Goal: Transaction & Acquisition: Purchase product/service

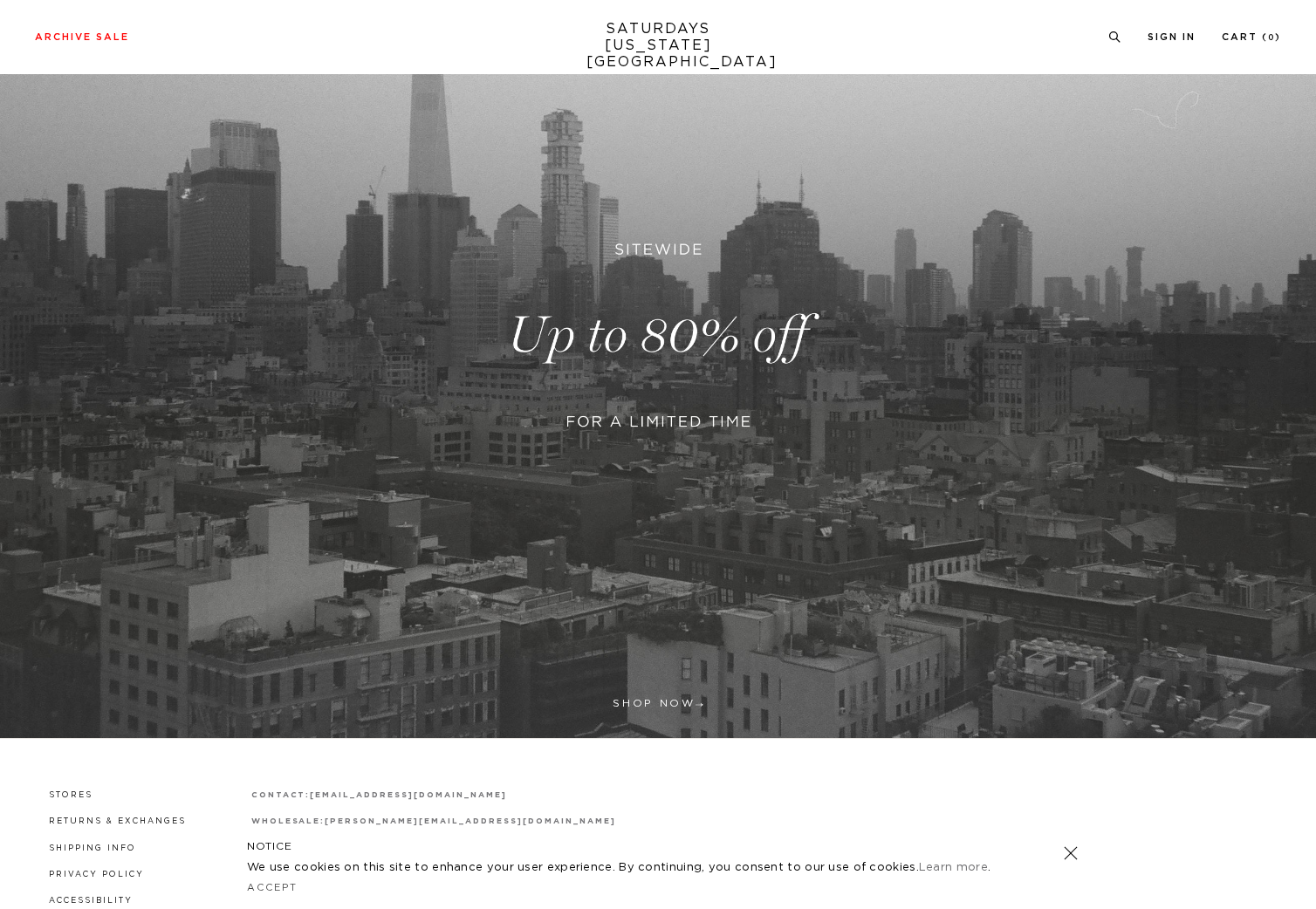
scroll to position [309, 0]
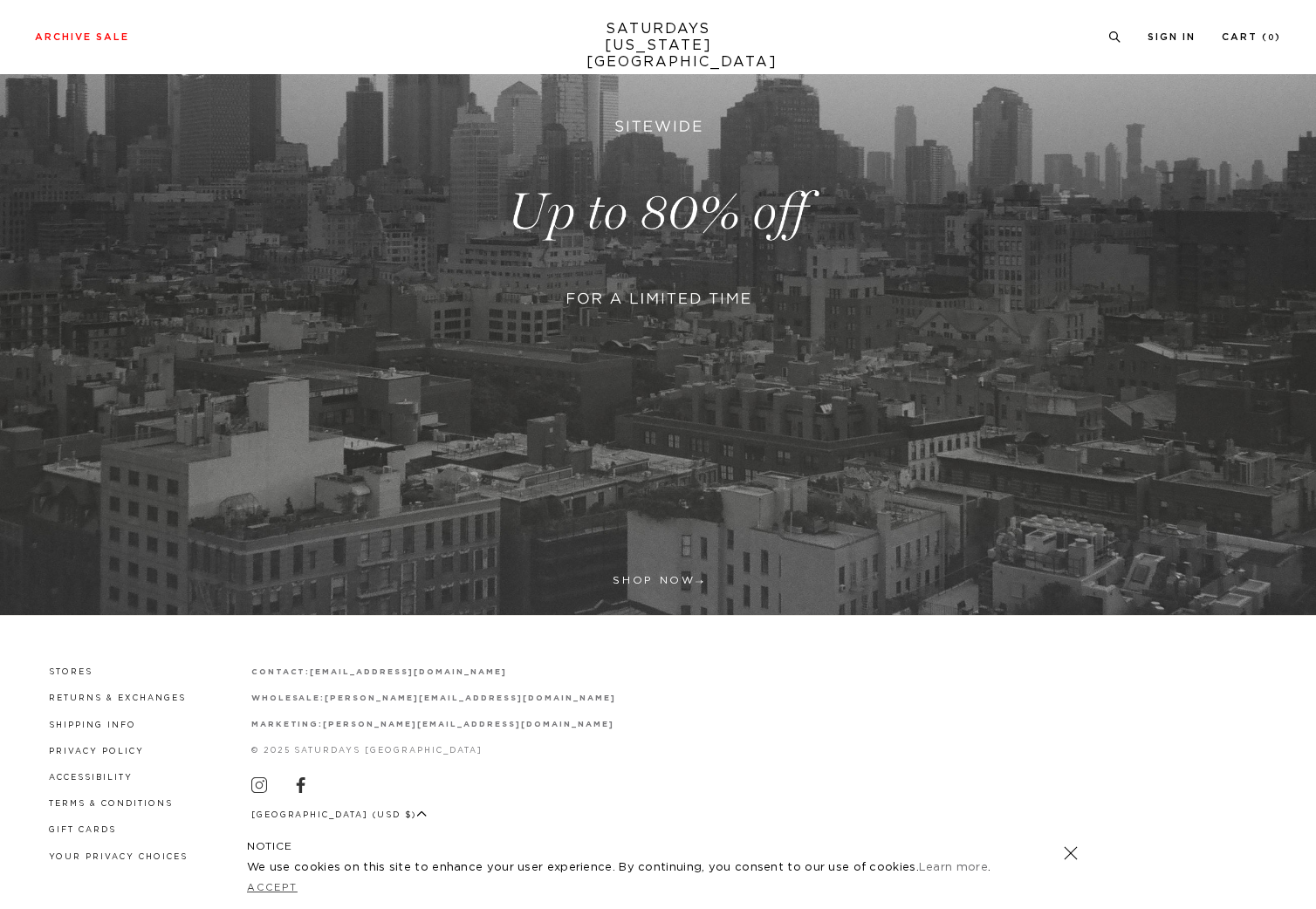
click at [269, 885] on link "Accept" at bounding box center [272, 887] width 50 height 9
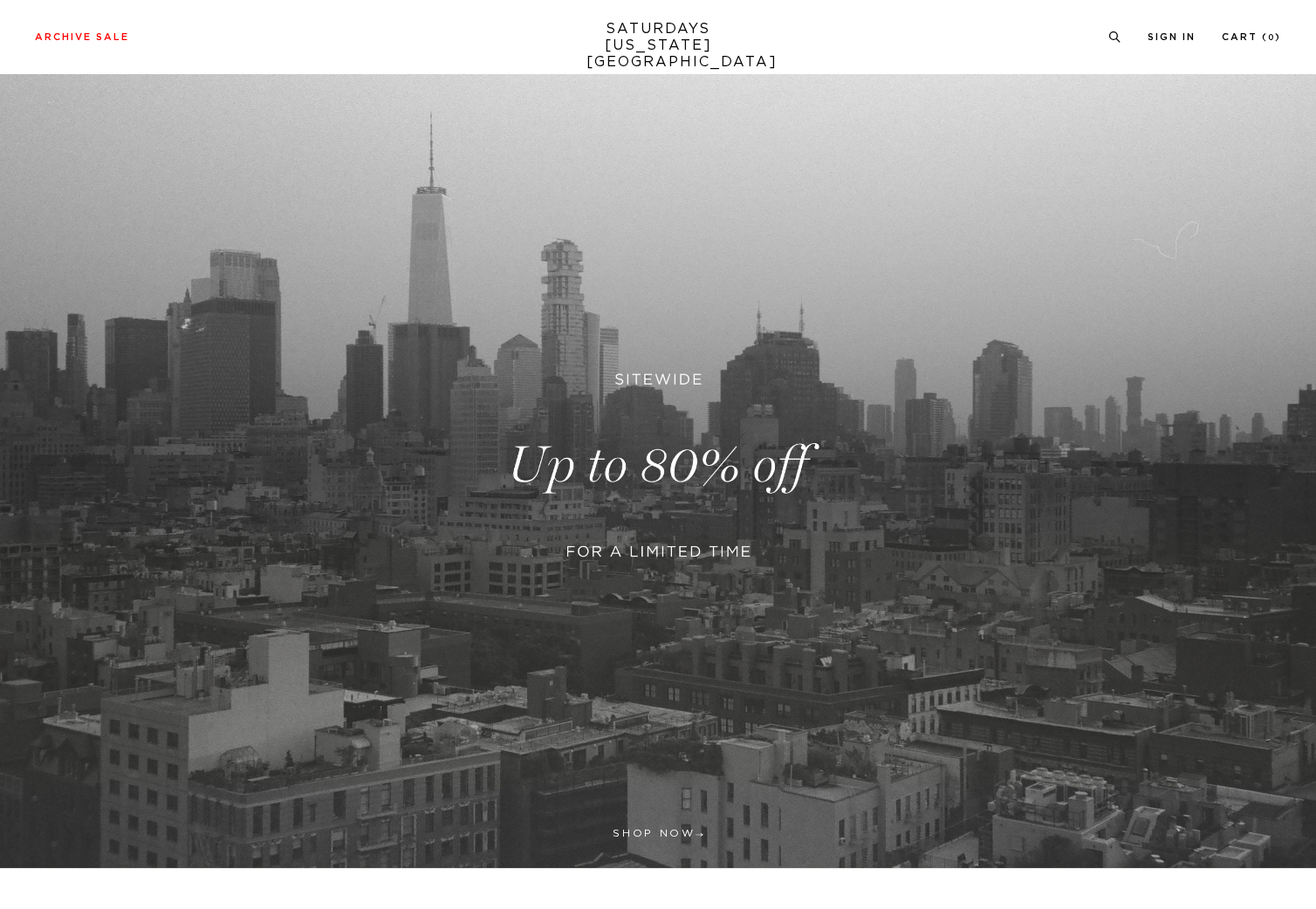
scroll to position [0, 0]
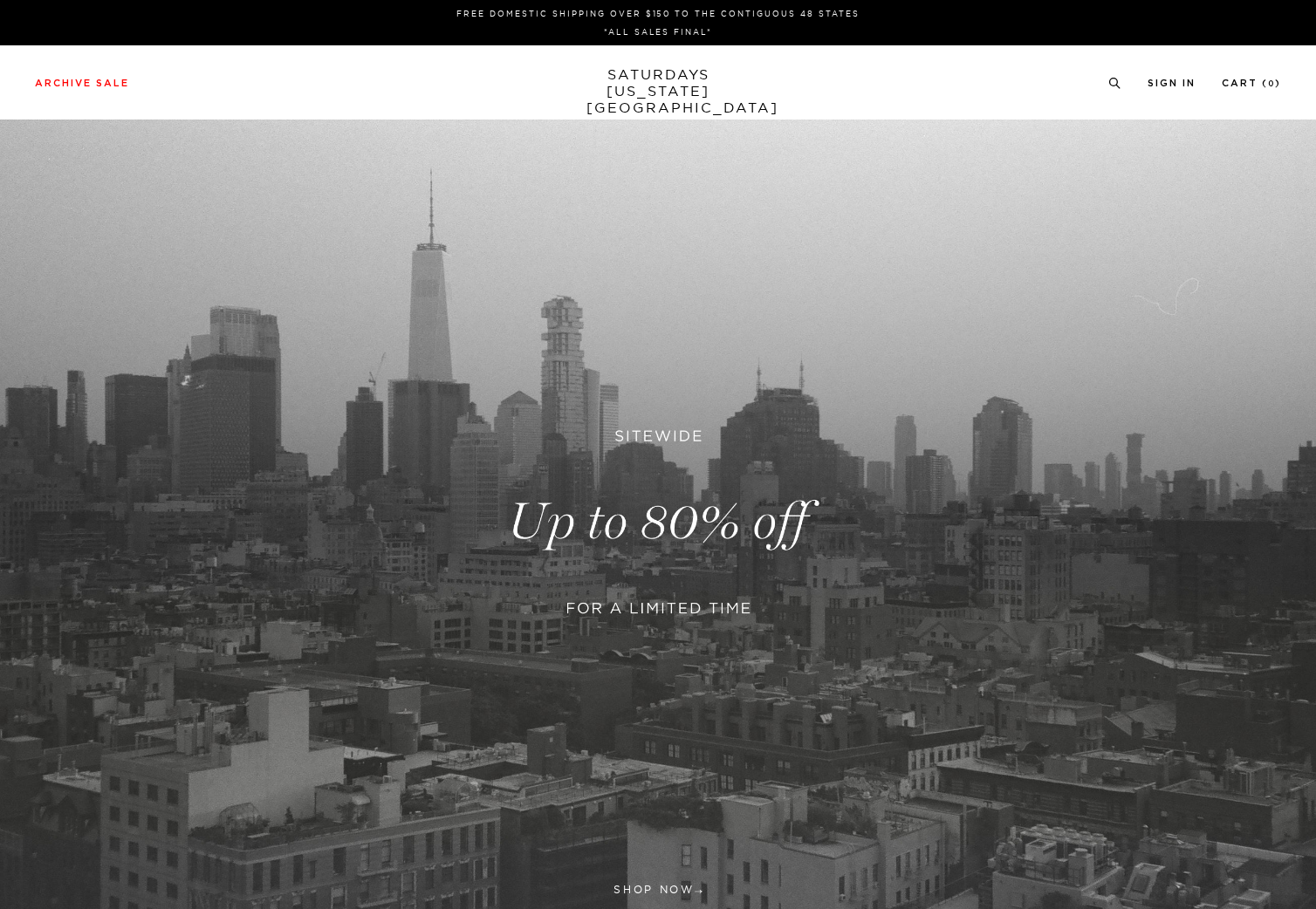
click at [598, 608] on link at bounding box center [658, 521] width 1316 height 805
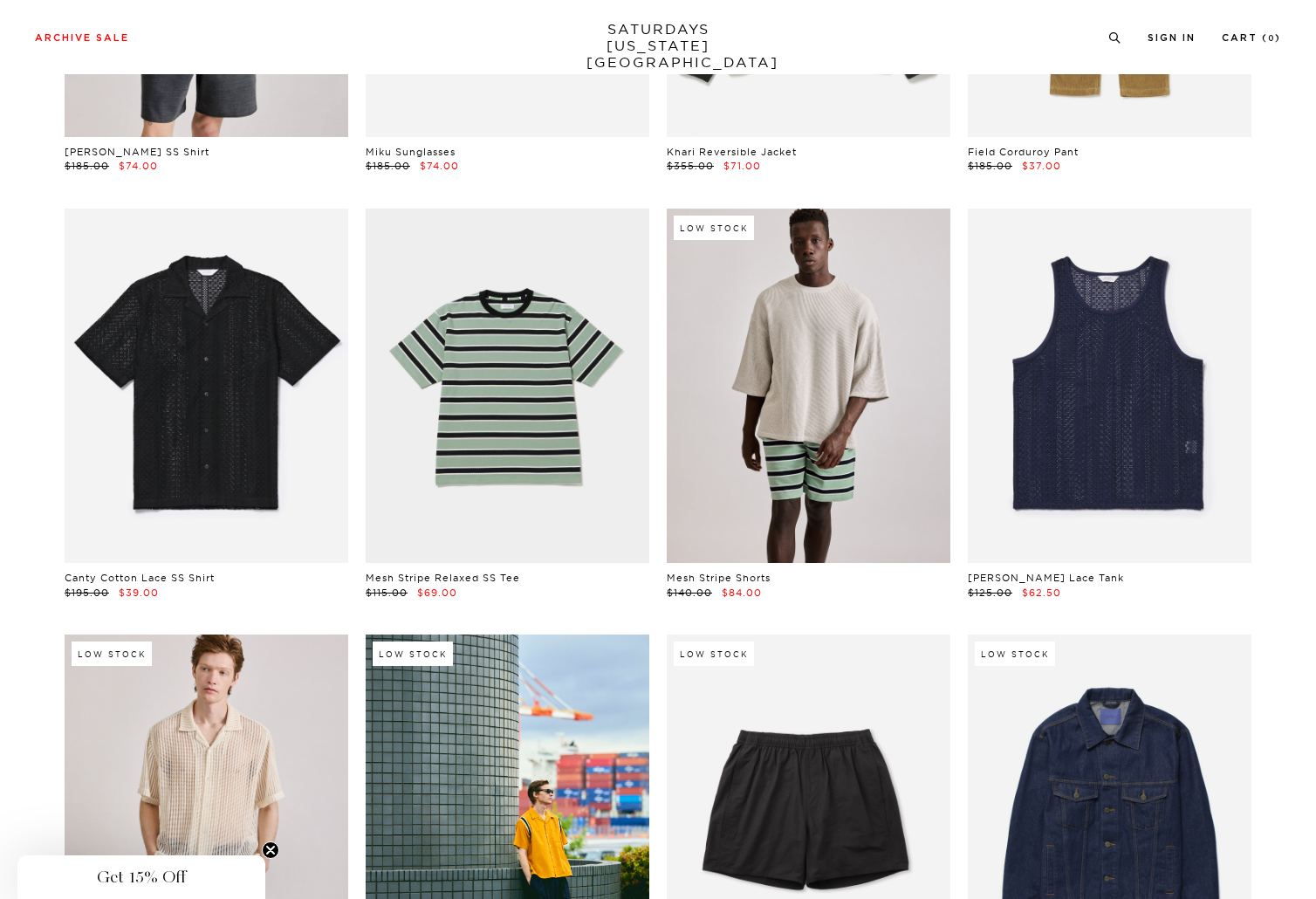
scroll to position [1534, 0]
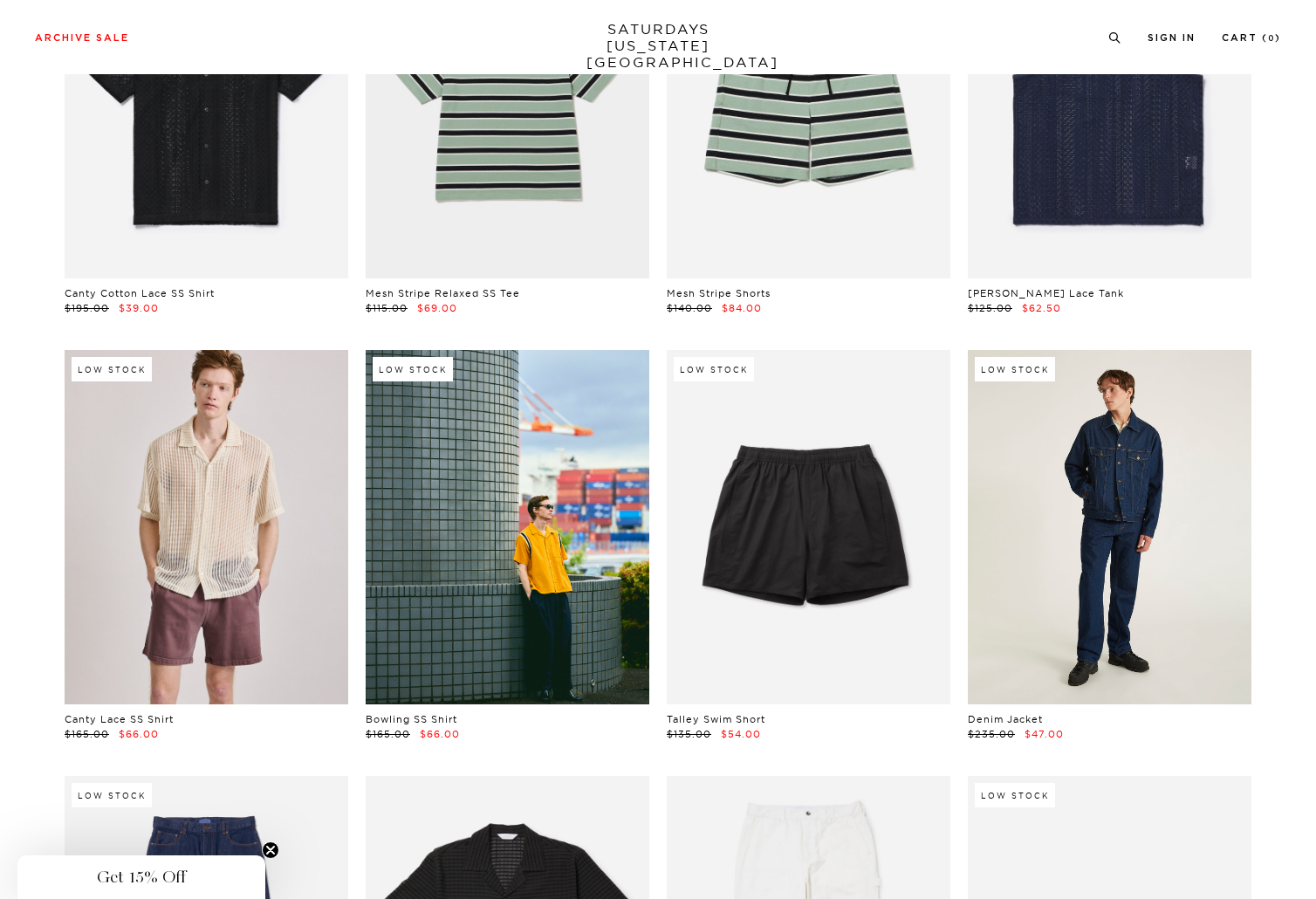
click at [1119, 454] on link at bounding box center [1110, 527] width 284 height 354
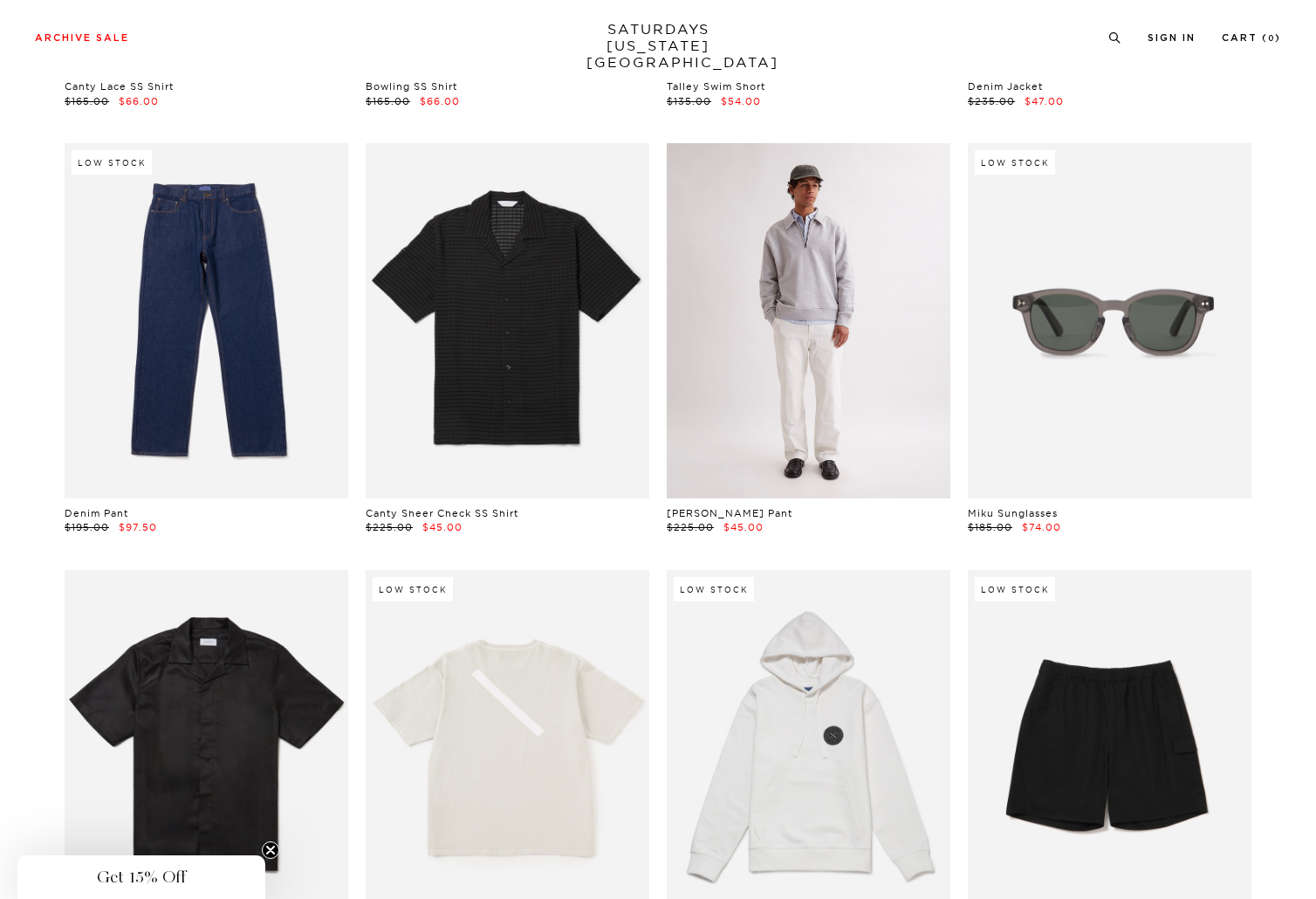
scroll to position [2469, 0]
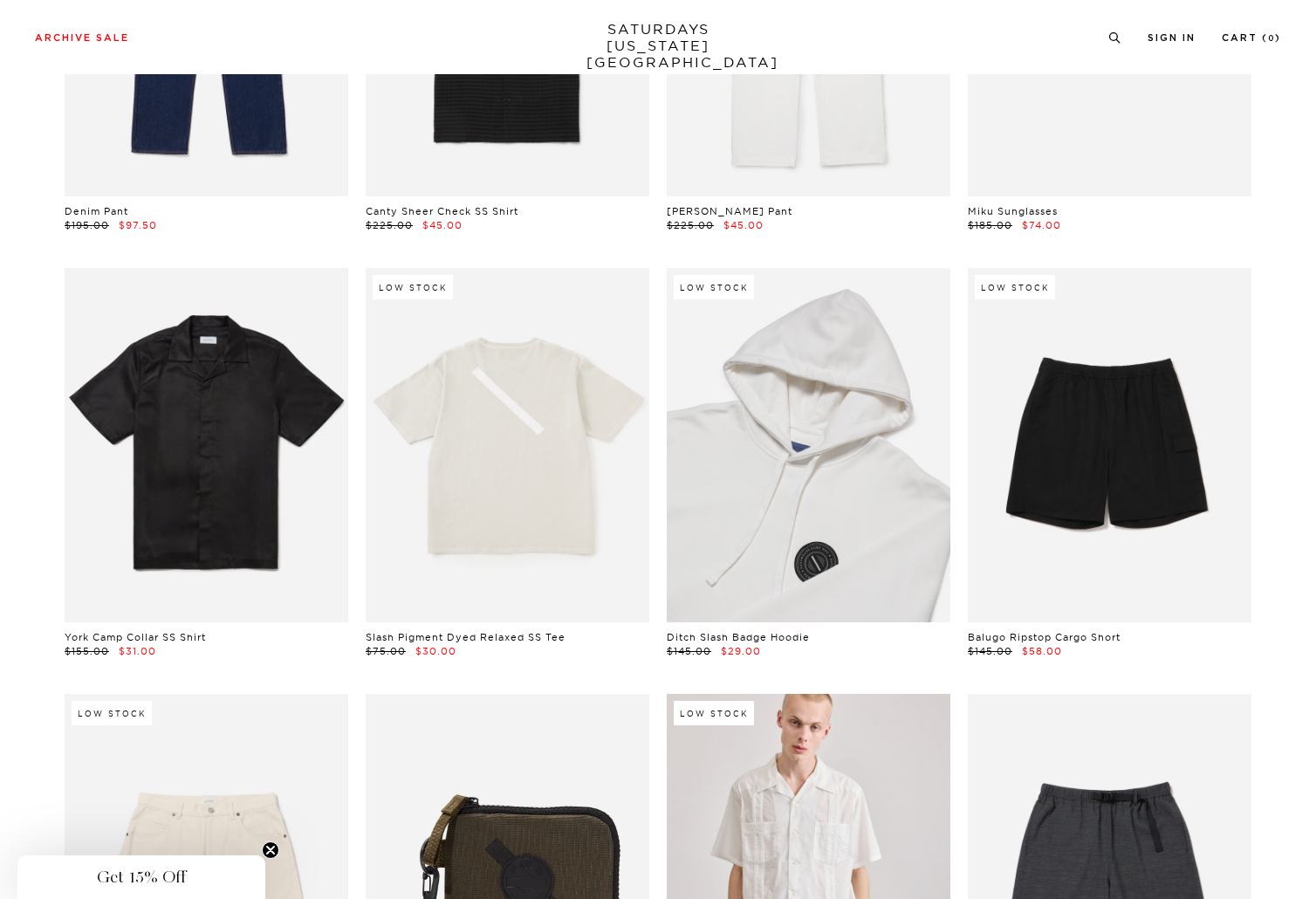
click at [785, 419] on link at bounding box center [809, 445] width 284 height 354
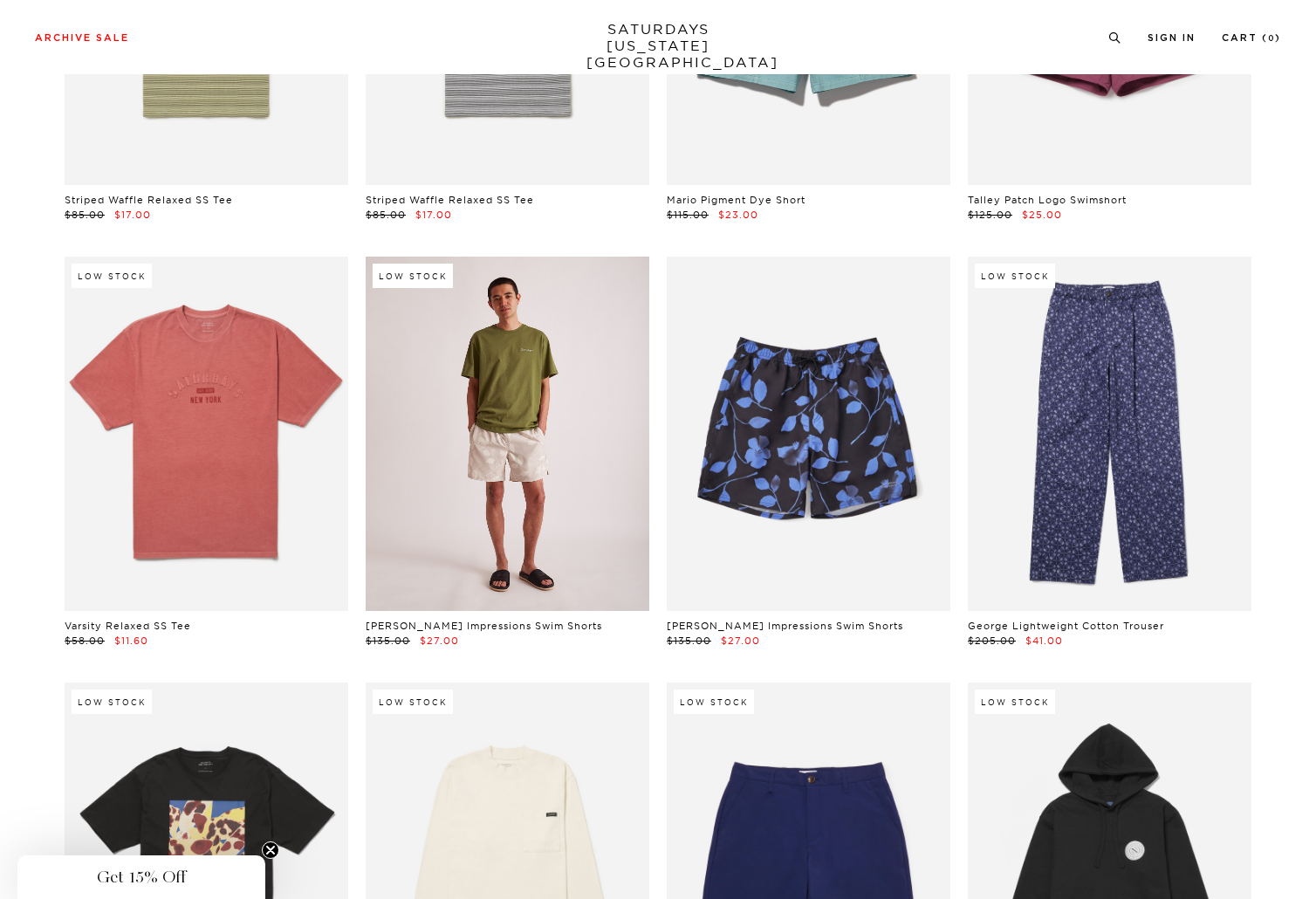
scroll to position [7094, 0]
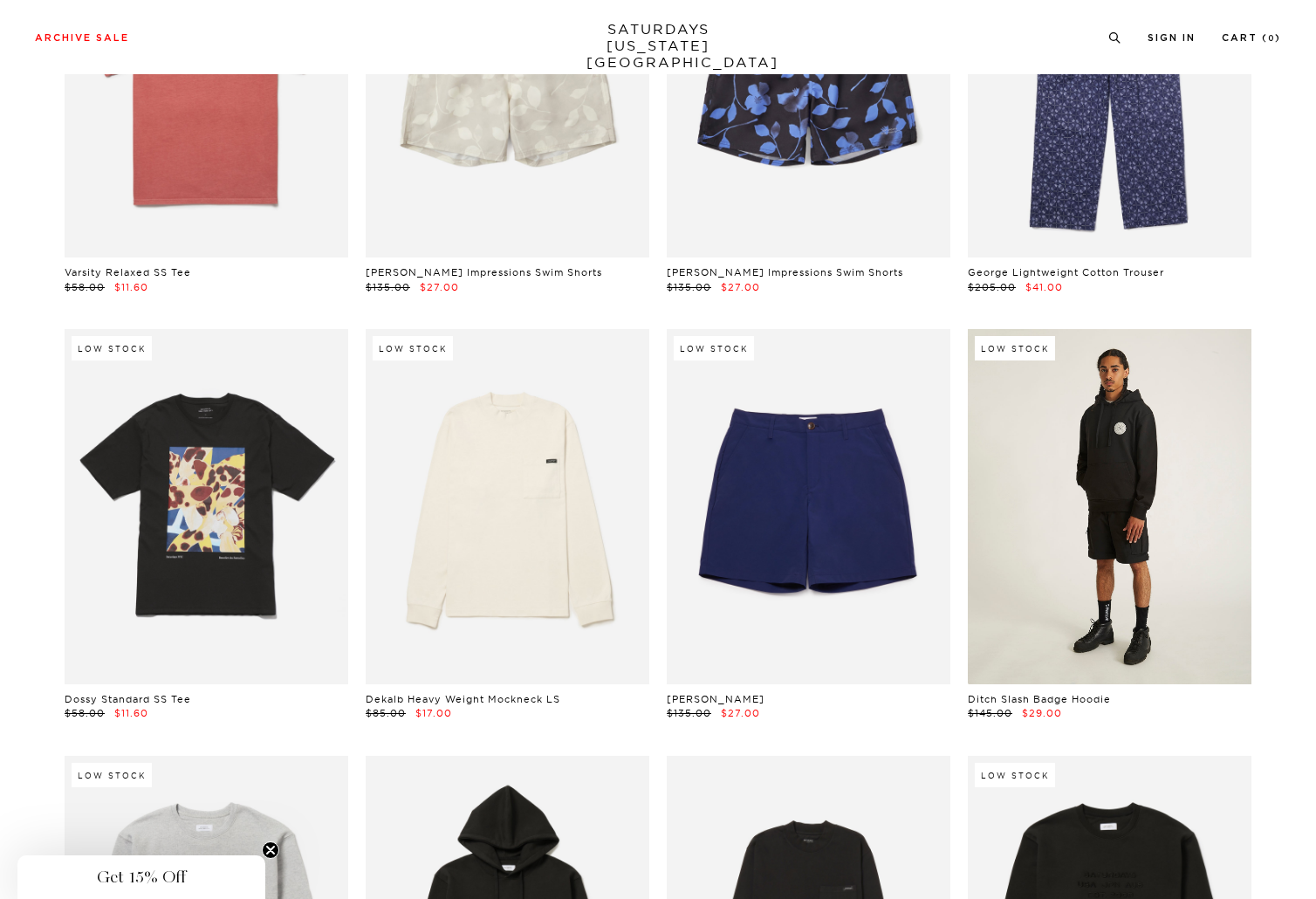
click at [1110, 459] on link at bounding box center [1110, 506] width 284 height 354
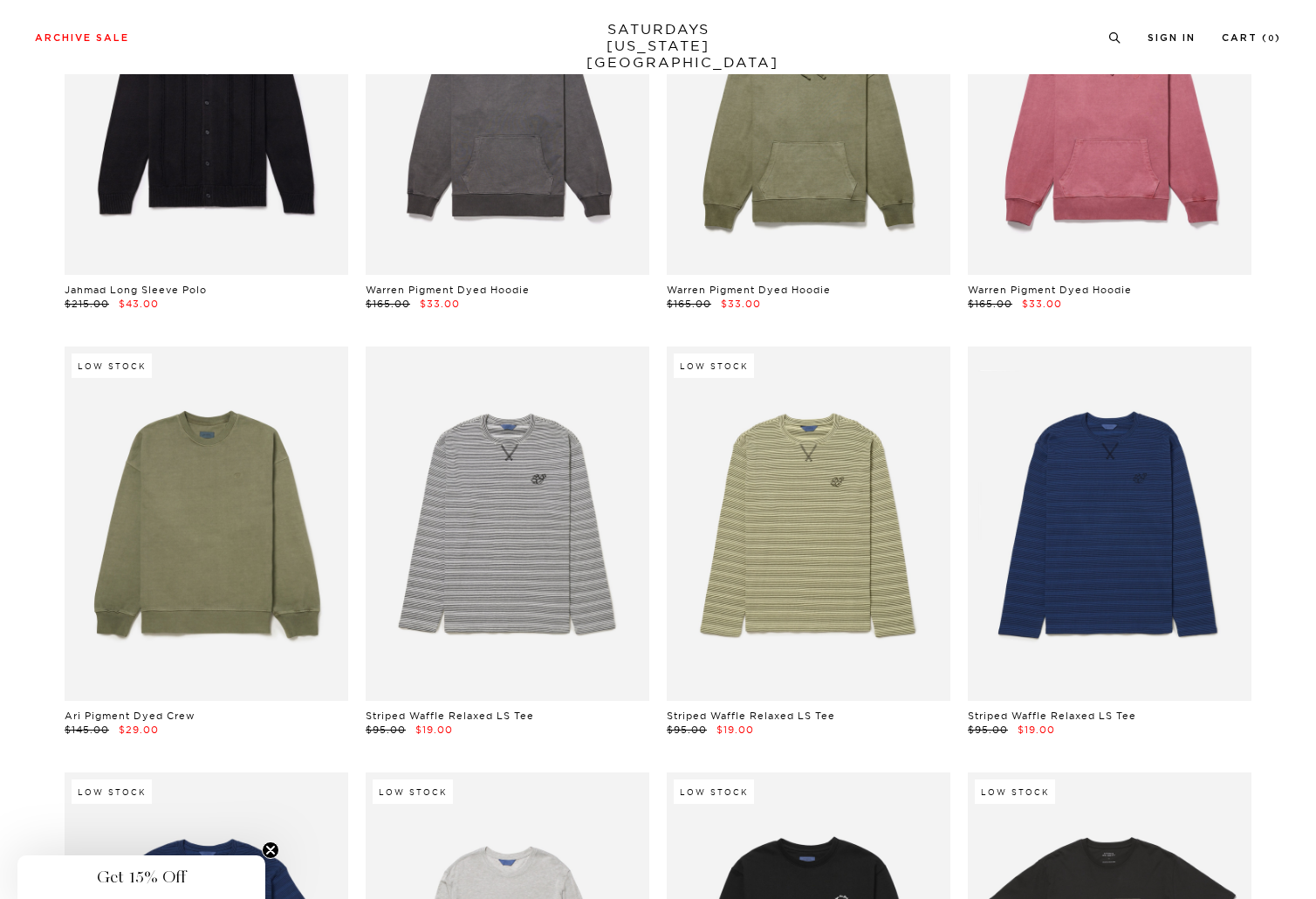
scroll to position [19984, 0]
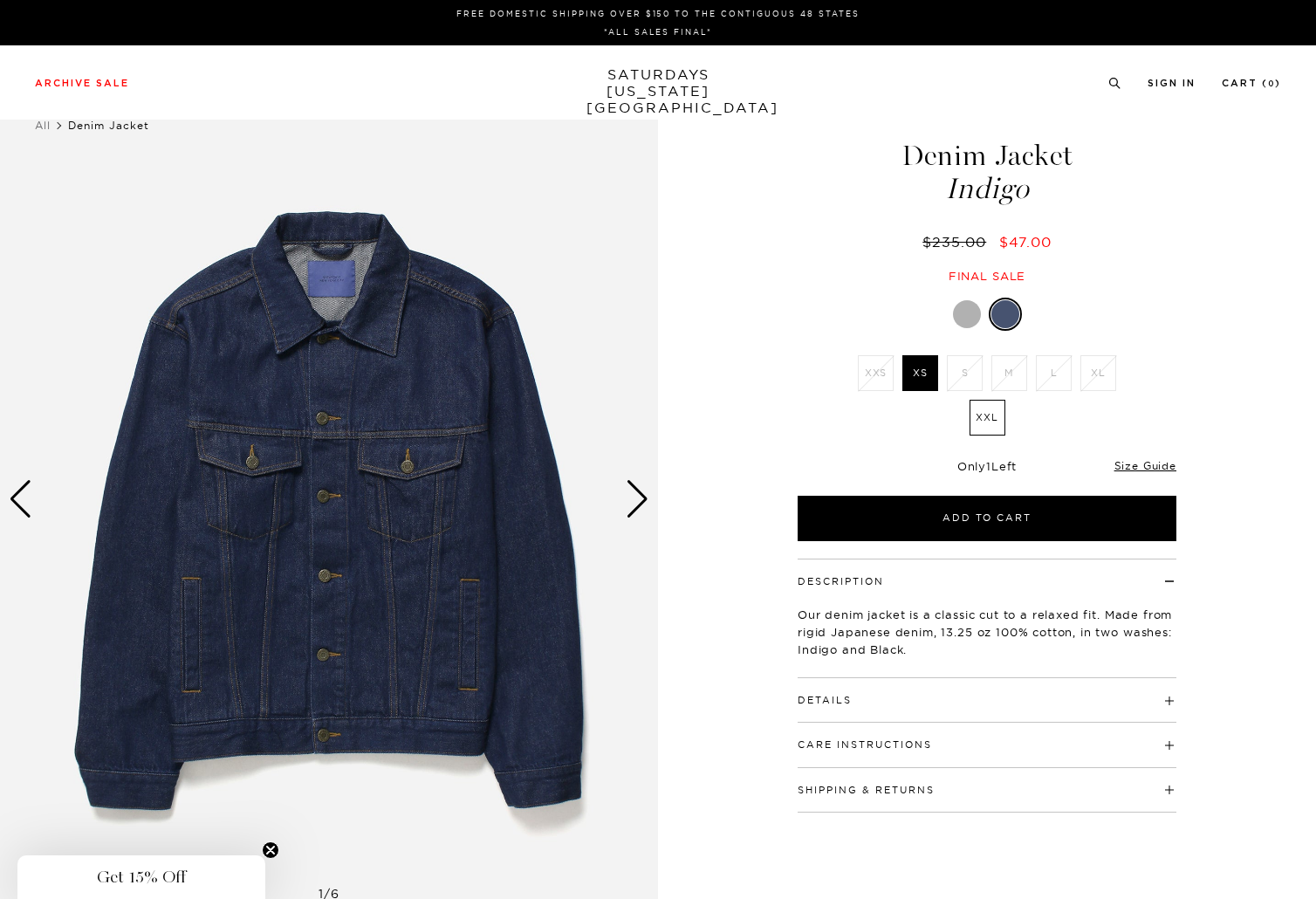
click at [639, 497] on div "Next slide" at bounding box center [637, 499] width 24 height 39
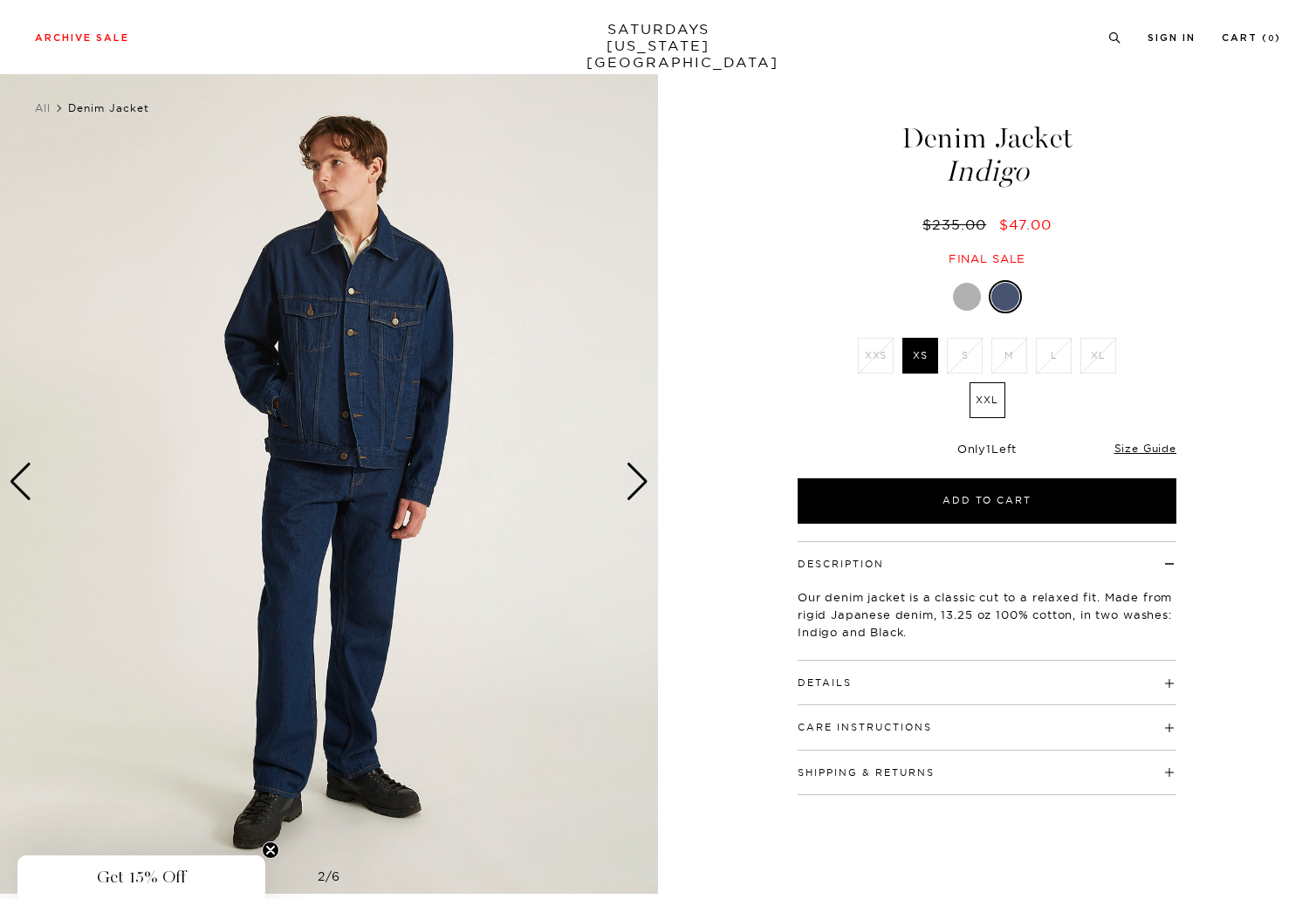
scroll to position [36, 0]
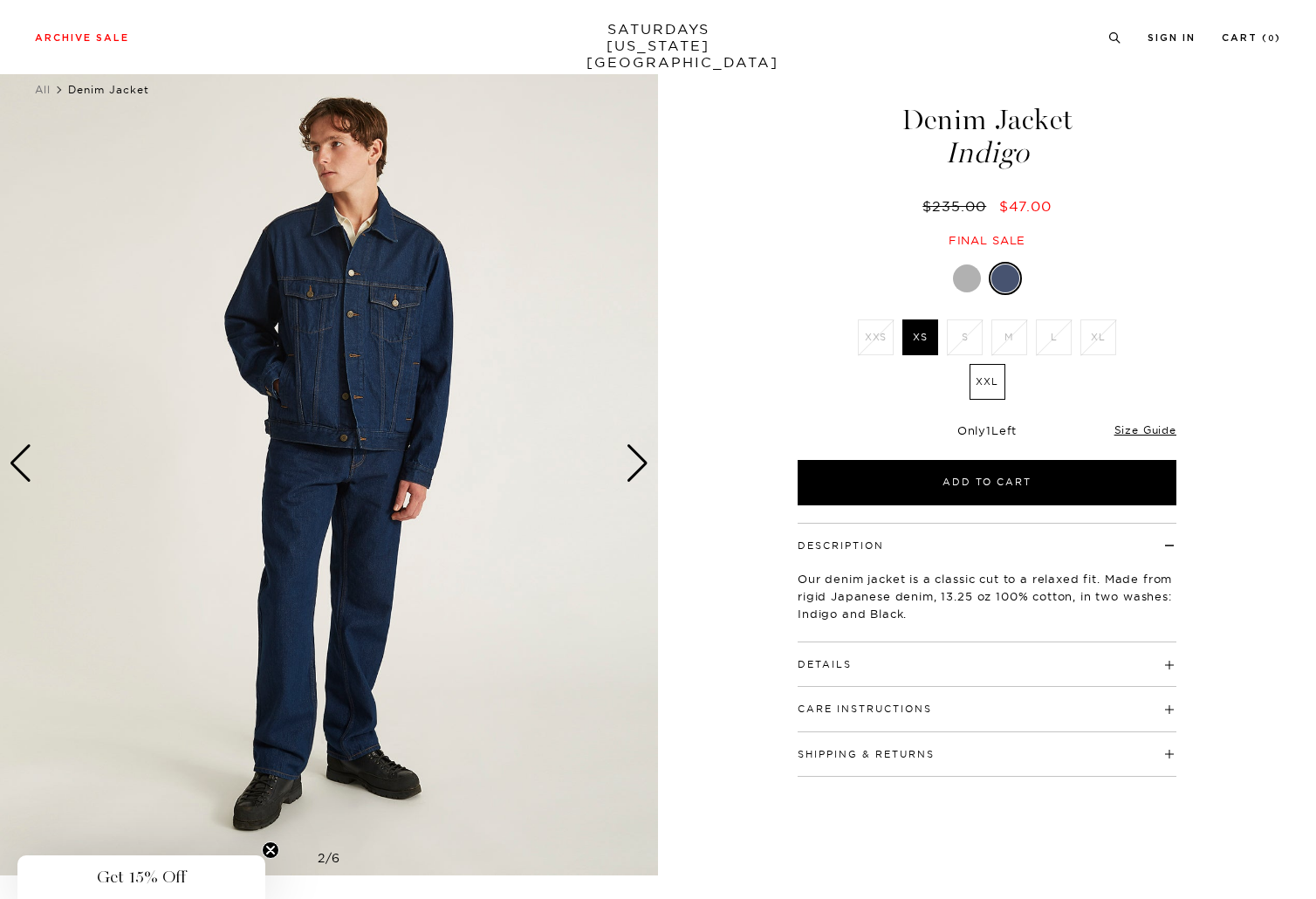
click at [639, 456] on div "Next slide" at bounding box center [637, 463] width 24 height 39
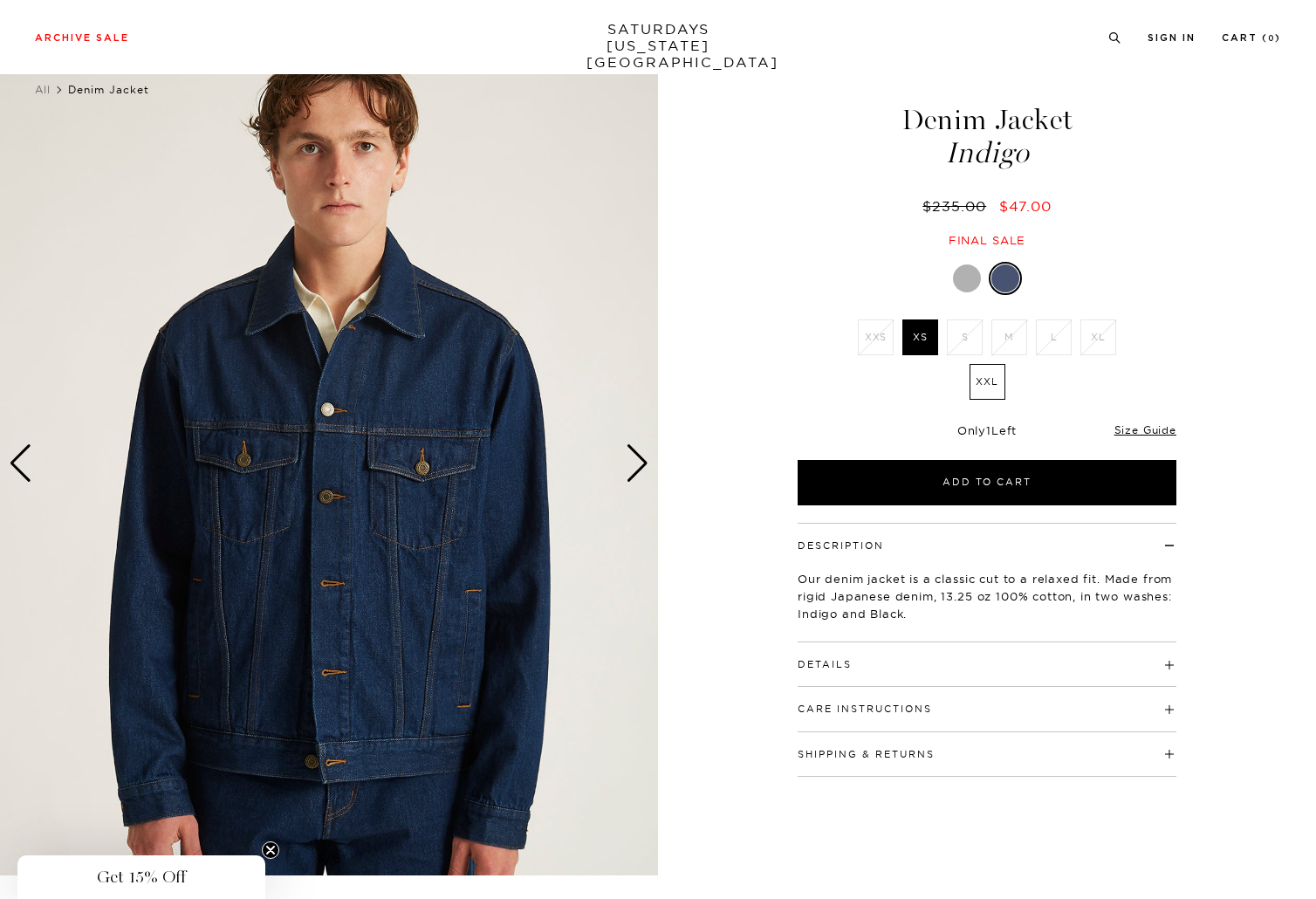
click at [639, 456] on div "Next slide" at bounding box center [637, 463] width 24 height 39
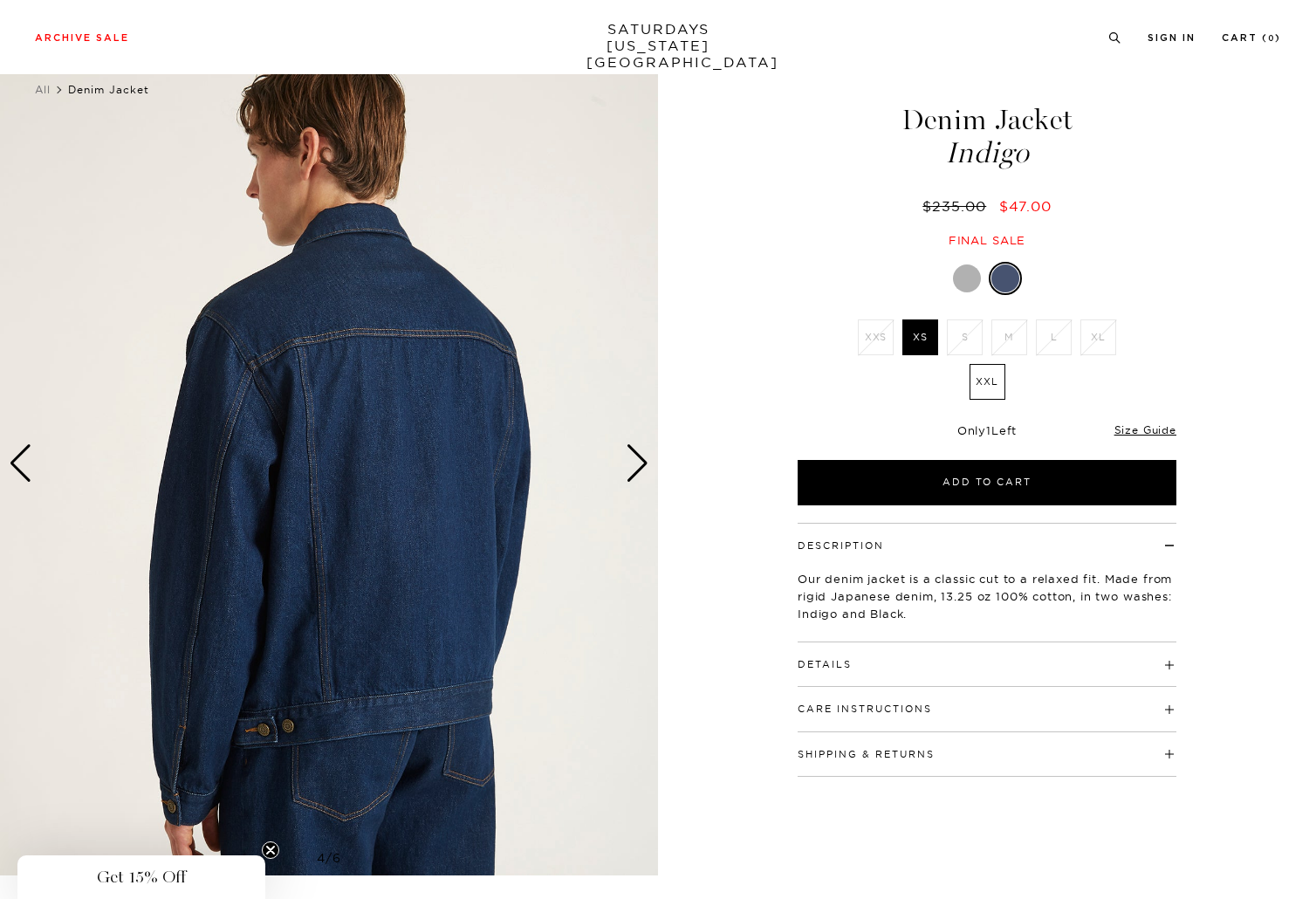
click at [639, 456] on div "Next slide" at bounding box center [637, 463] width 24 height 39
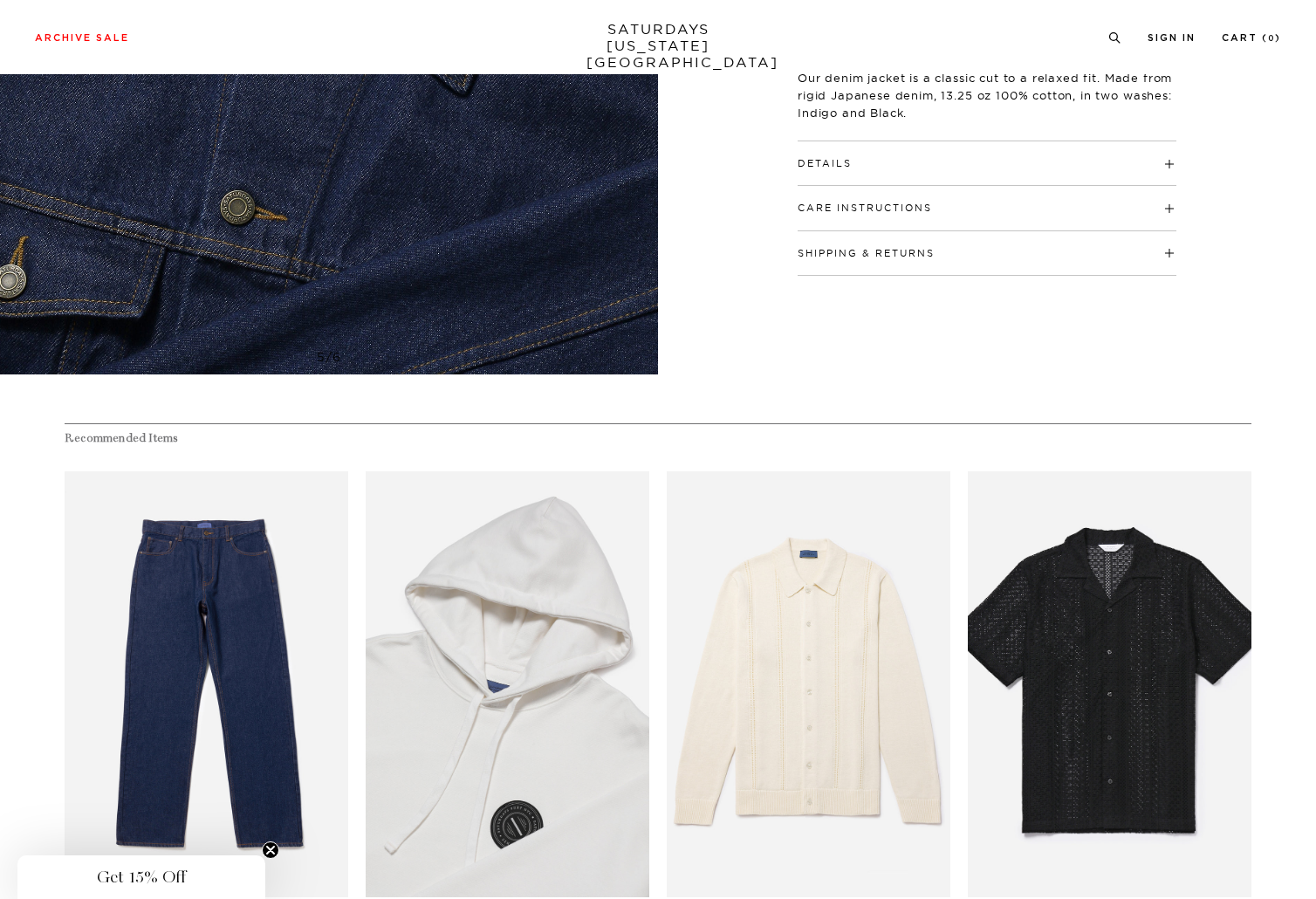
scroll to position [0, 0]
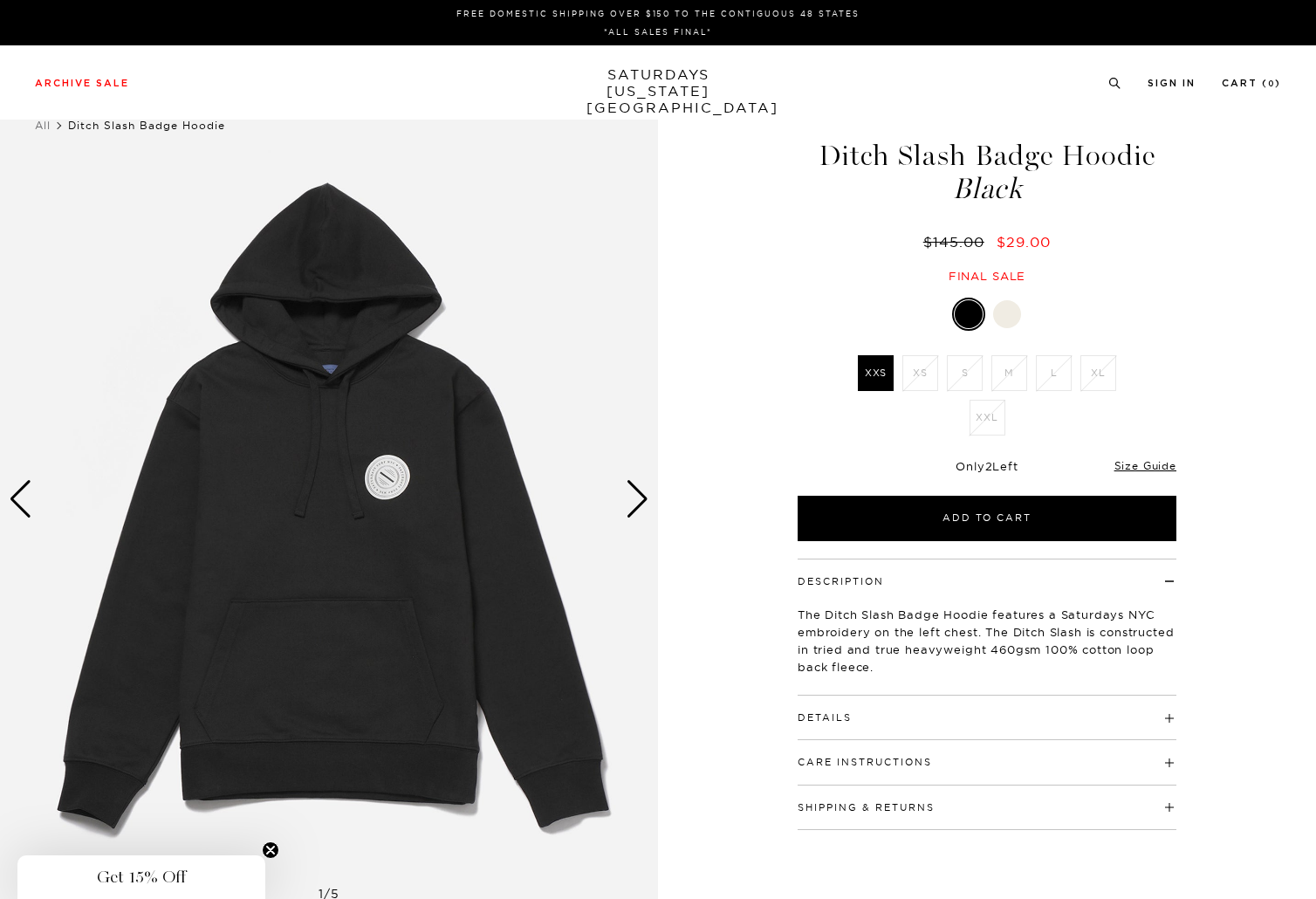
click at [632, 487] on div "Next slide" at bounding box center [637, 499] width 24 height 39
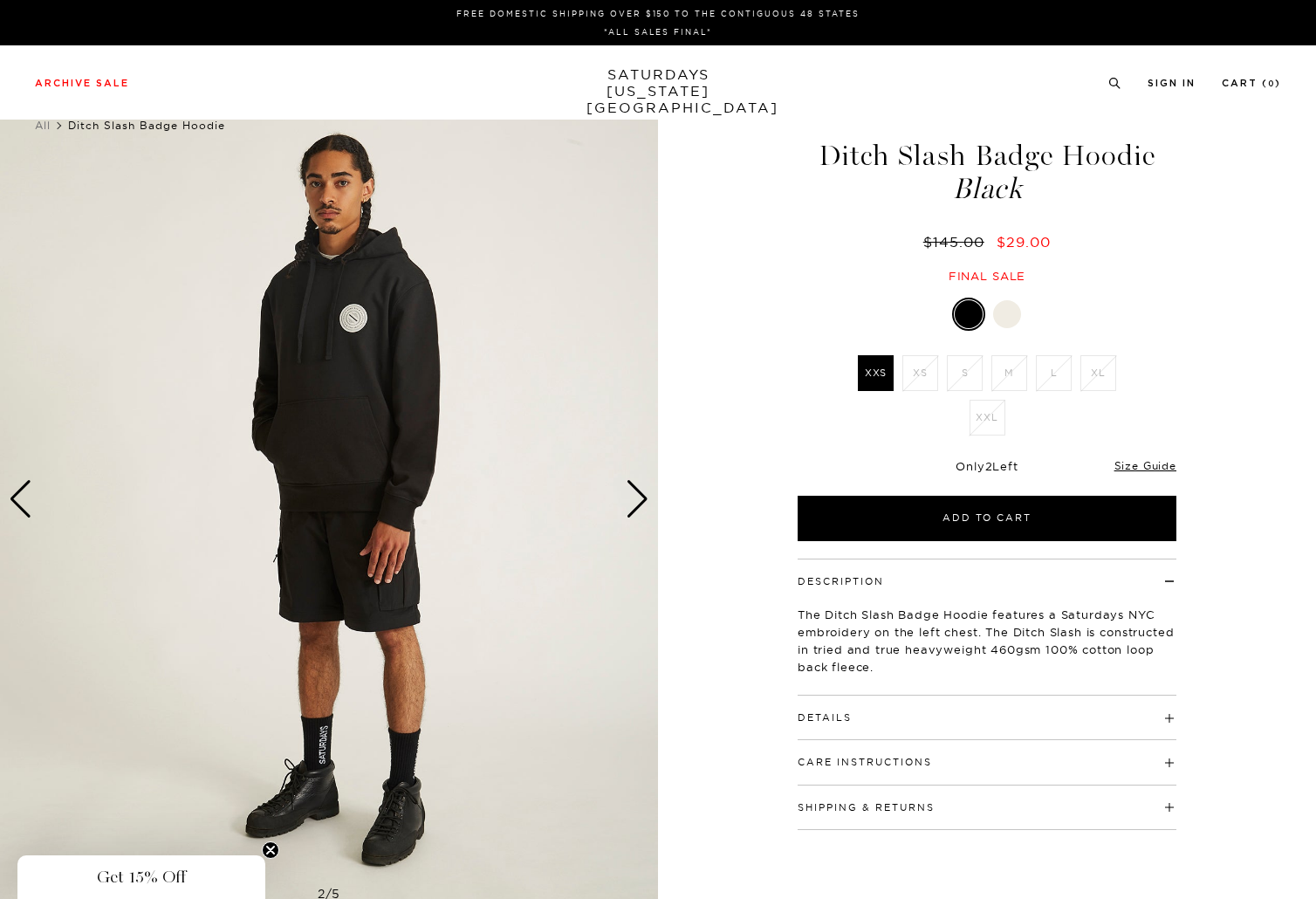
click at [632, 487] on div "Next slide" at bounding box center [637, 499] width 24 height 39
